Goal: Task Accomplishment & Management: Manage account settings

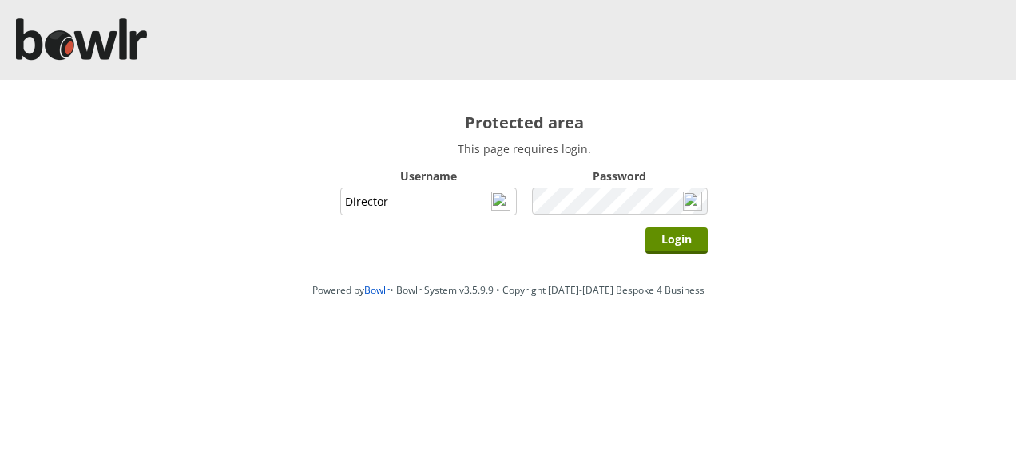
type input "Director"
click at [645, 228] on input "Login" at bounding box center [676, 241] width 62 height 26
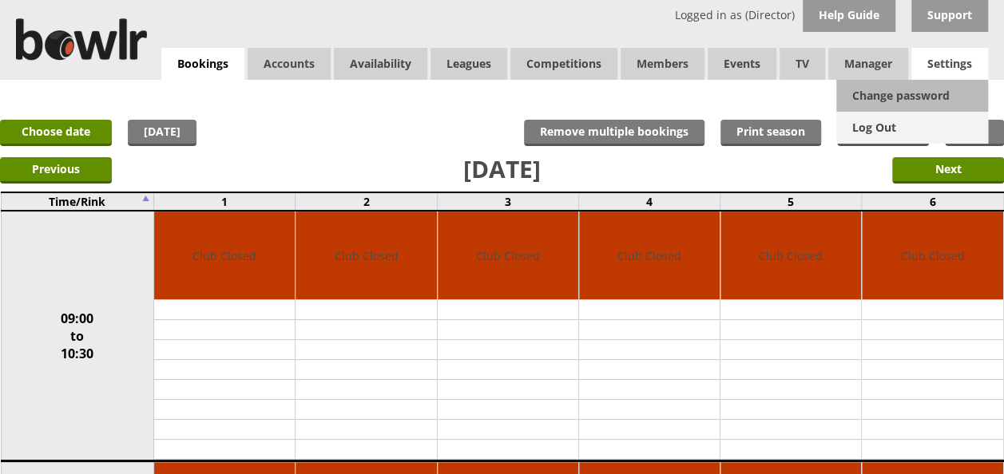
click at [893, 131] on link "Log Out" at bounding box center [912, 128] width 152 height 32
